Goal: Information Seeking & Learning: Learn about a topic

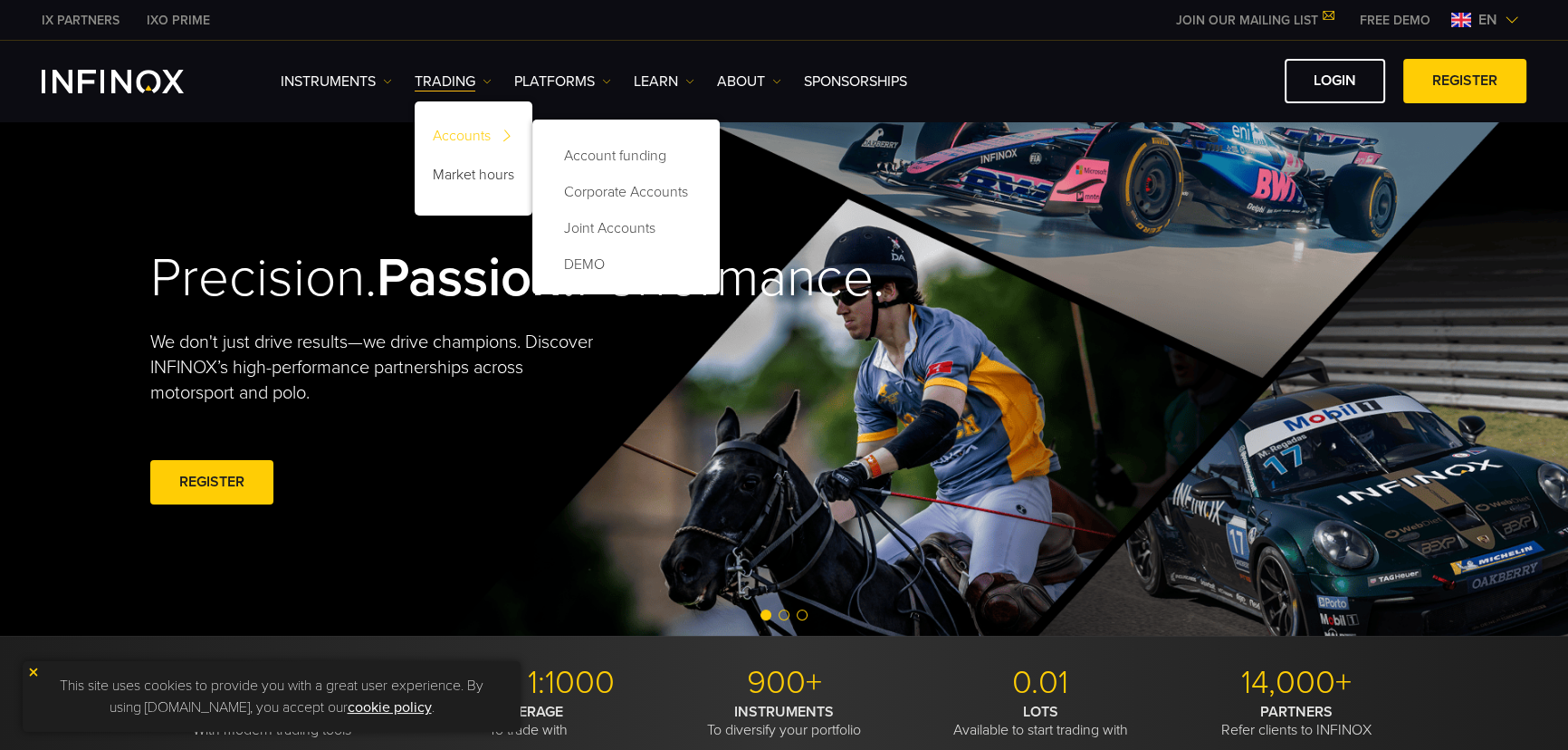
click at [452, 126] on link "Accounts" at bounding box center [473, 139] width 118 height 39
